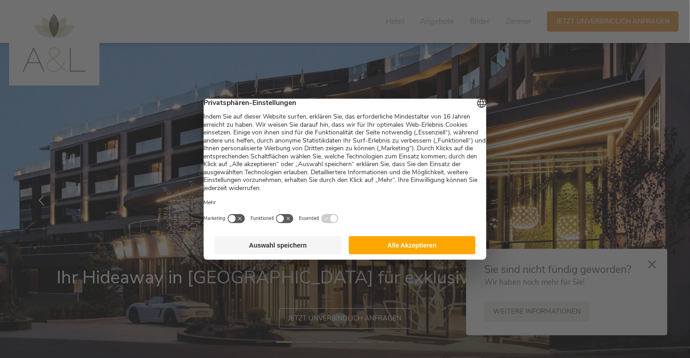
click at [247, 252] on button "Auswahl speichern" at bounding box center [278, 245] width 127 height 18
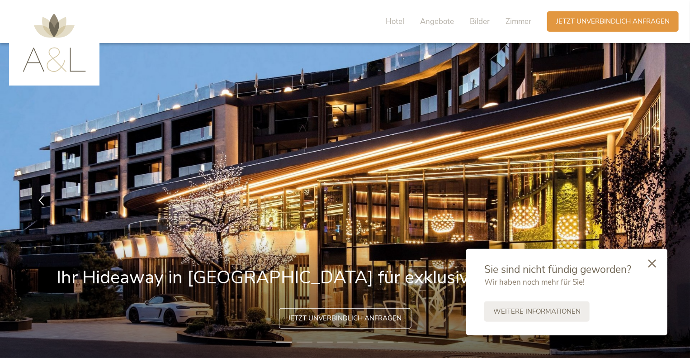
click at [652, 265] on icon at bounding box center [652, 263] width 8 height 8
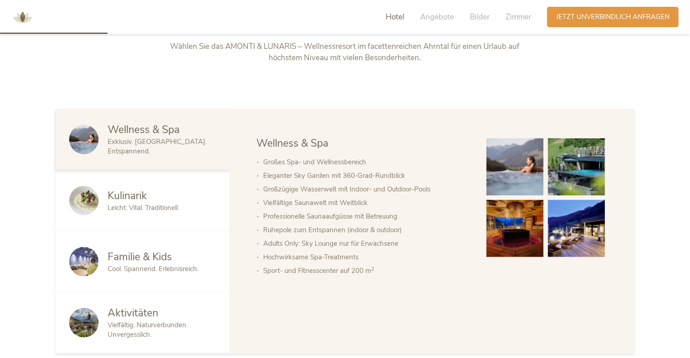
scroll to position [452, 0]
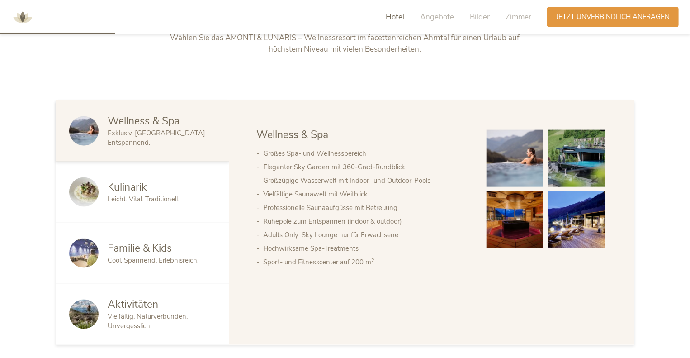
click at [157, 242] on span "Familie & Kids" at bounding box center [140, 248] width 64 height 14
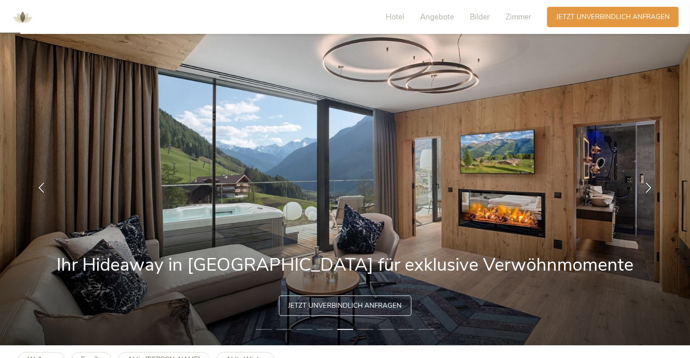
scroll to position [0, 0]
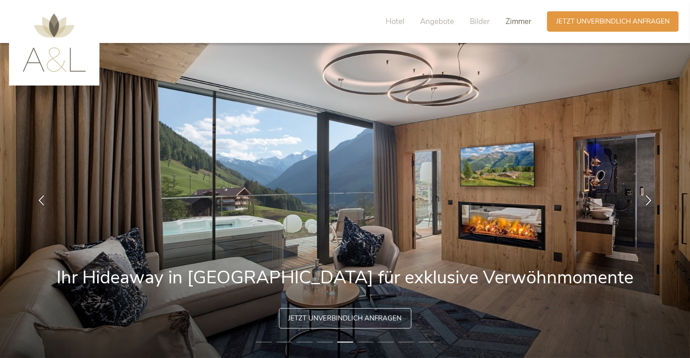
click at [508, 19] on span "Zimmer" at bounding box center [519, 21] width 26 height 10
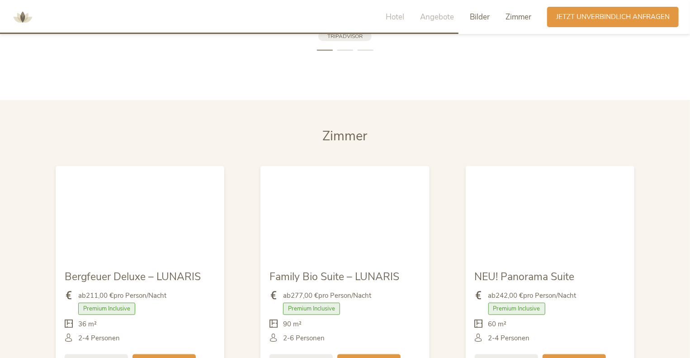
scroll to position [2076, 0]
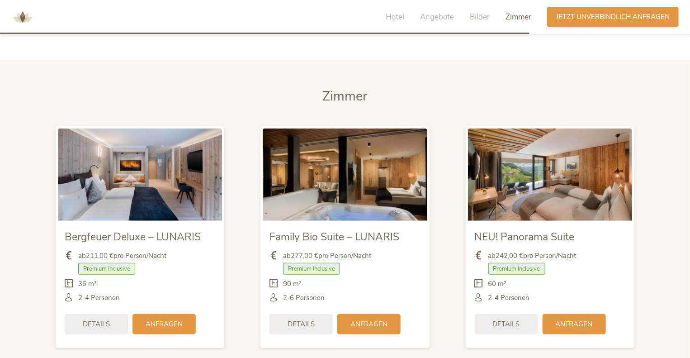
click at [94, 263] on span "Premium Inclusive" at bounding box center [106, 269] width 57 height 12
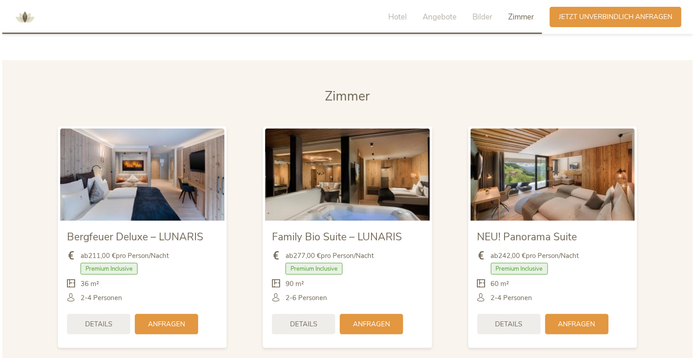
scroll to position [2167, 0]
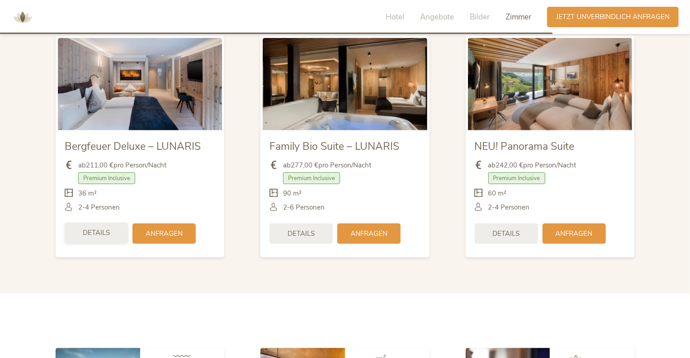
click at [114, 222] on div "Details" at bounding box center [96, 232] width 63 height 20
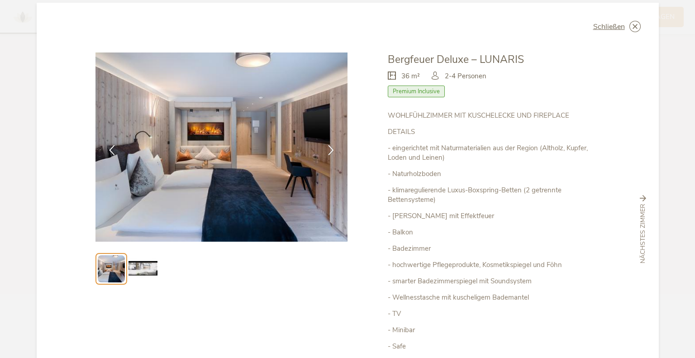
scroll to position [0, 0]
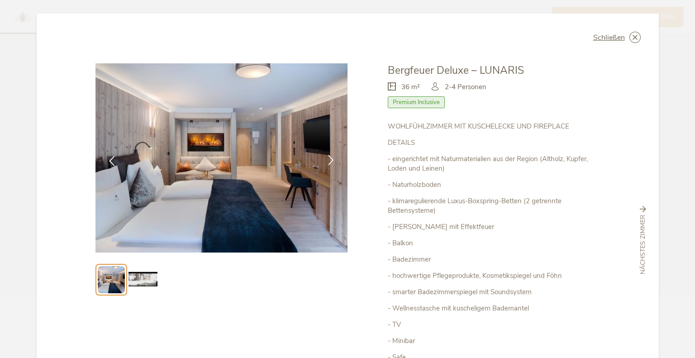
click at [320, 158] on div at bounding box center [331, 161] width 28 height 28
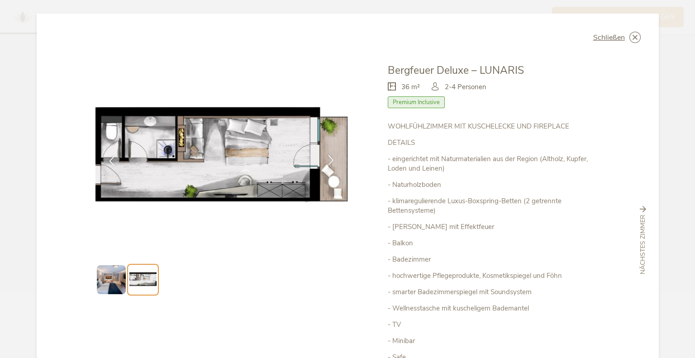
click at [320, 158] on div at bounding box center [331, 161] width 28 height 28
click at [329, 156] on icon at bounding box center [331, 160] width 10 height 10
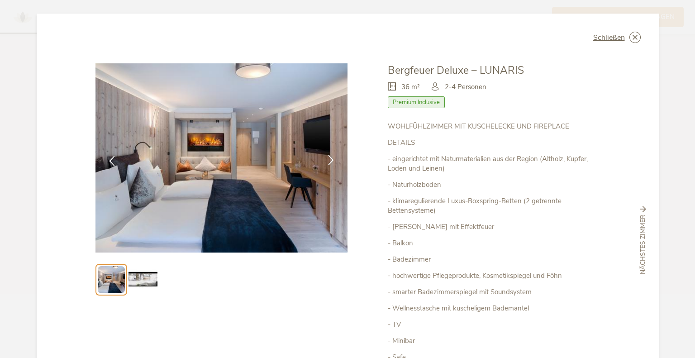
click at [329, 156] on icon at bounding box center [331, 160] width 10 height 10
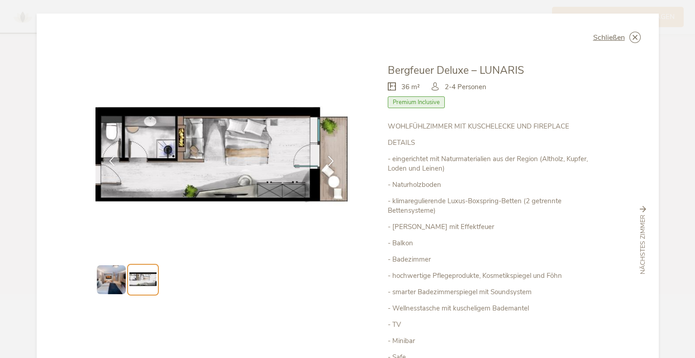
click at [306, 274] on ul at bounding box center [221, 280] width 252 height 32
click at [608, 41] on span "Schließen" at bounding box center [609, 37] width 32 height 7
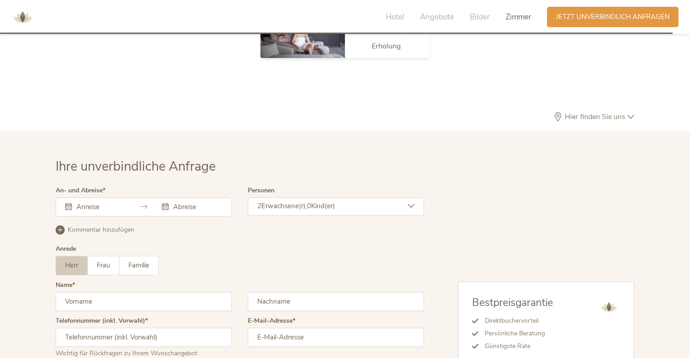
scroll to position [2705, 0]
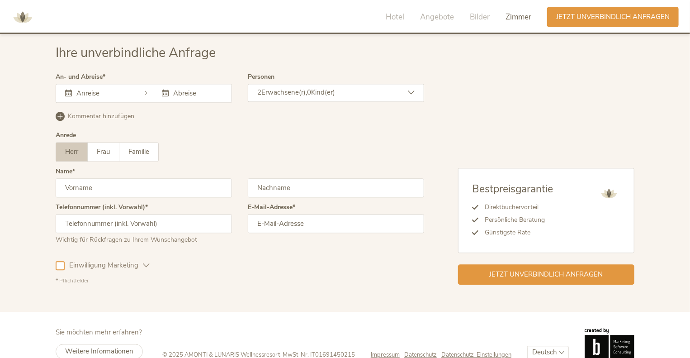
click at [384, 19] on div "Hotel Angebote Bilder Zimmer" at bounding box center [460, 17] width 173 height 20
click at [390, 16] on span "Hotel" at bounding box center [395, 17] width 19 height 10
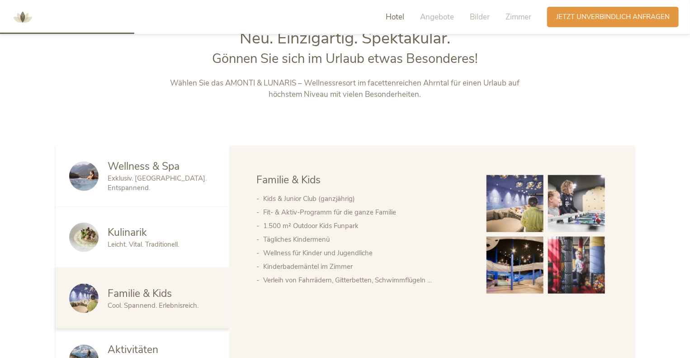
scroll to position [389, 0]
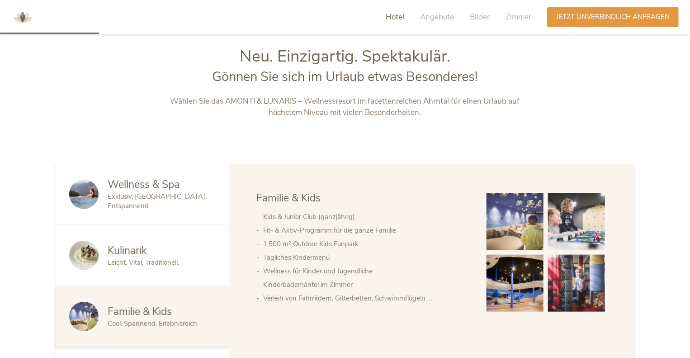
click at [392, 12] on span "Hotel" at bounding box center [395, 17] width 19 height 10
click at [196, 253] on div "Kulinarik" at bounding box center [162, 250] width 108 height 14
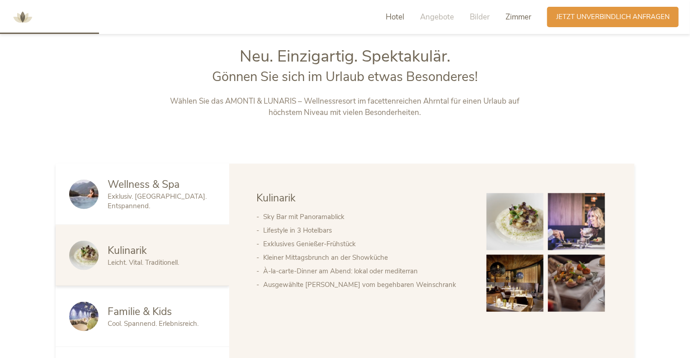
click at [514, 21] on span "Zimmer" at bounding box center [519, 17] width 26 height 10
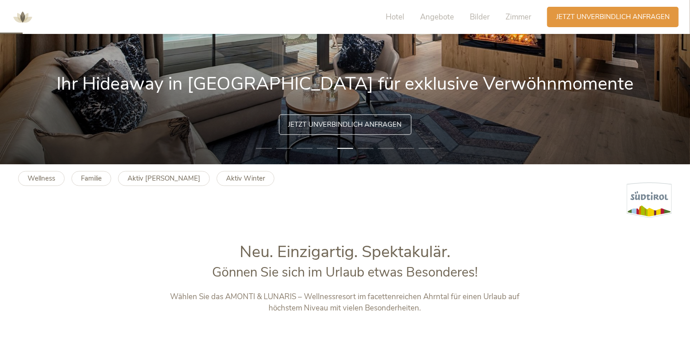
scroll to position [82, 0]
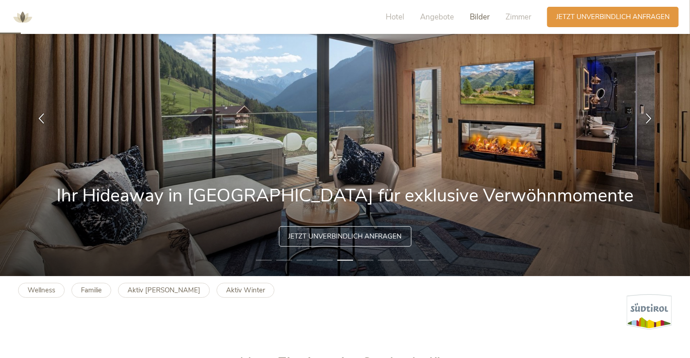
click at [481, 16] on span "Bilder" at bounding box center [480, 17] width 20 height 10
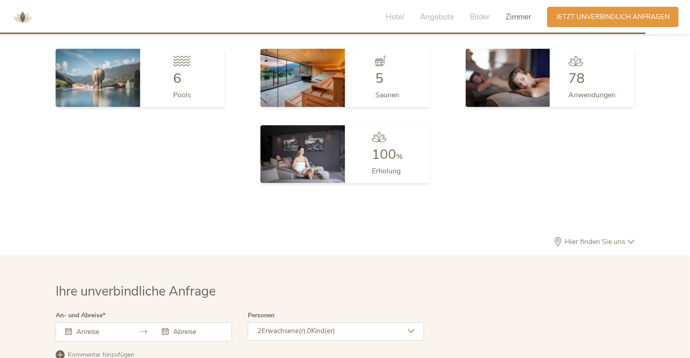
scroll to position [2395, 0]
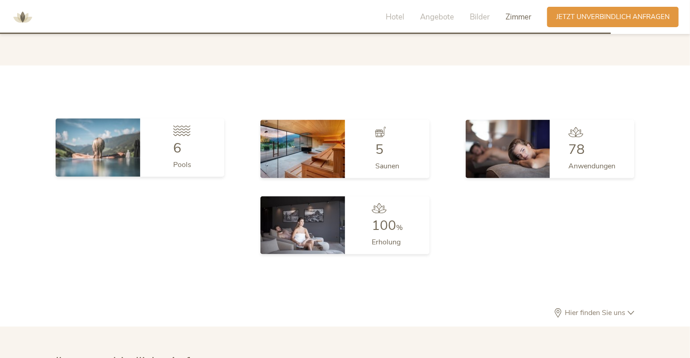
click at [168, 143] on div "6 Pools" at bounding box center [182, 147] width 85 height 58
click at [63, 139] on img at bounding box center [98, 147] width 85 height 58
